Goal: Navigation & Orientation: Find specific page/section

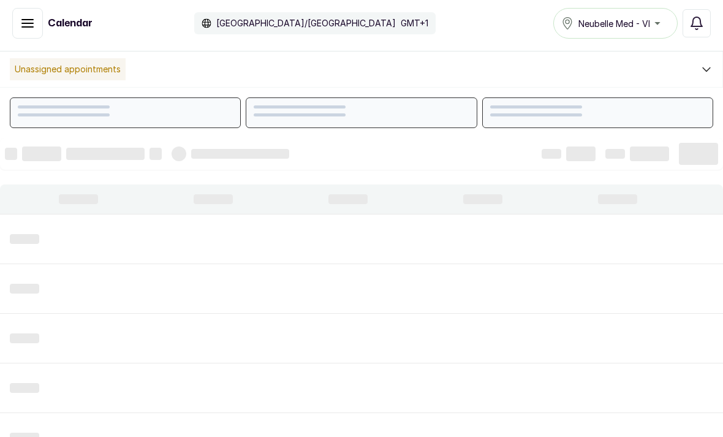
scroll to position [412, 0]
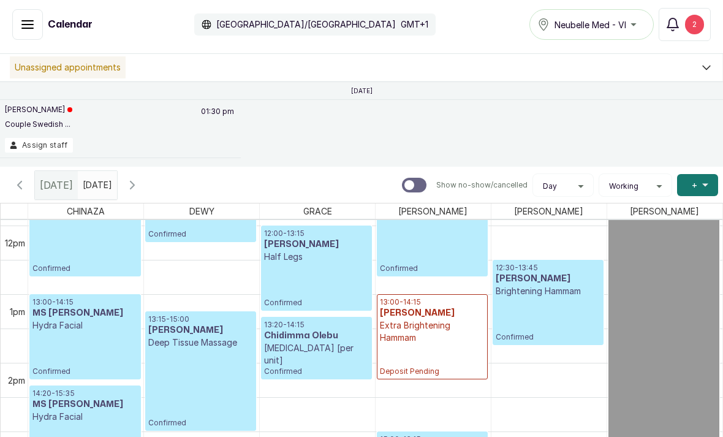
scroll to position [785, 0]
